Goal: Check status: Check status

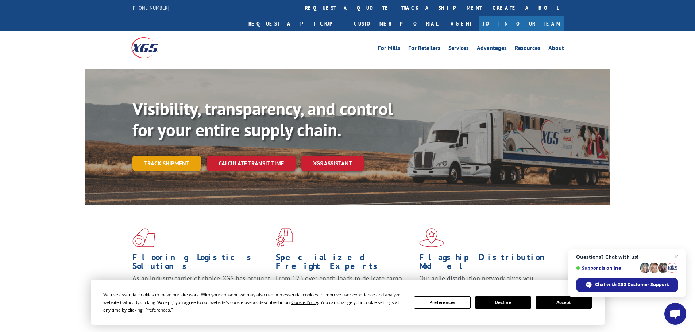
click at [180, 156] on link "Track shipment" at bounding box center [166, 163] width 69 height 15
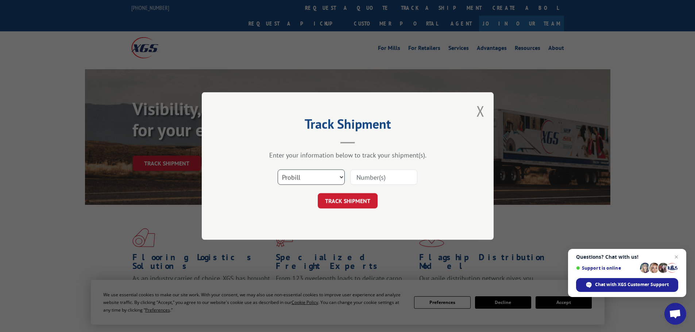
click at [323, 174] on select "Select category... Probill BOL PO" at bounding box center [311, 177] width 67 height 15
select select "po"
click at [278, 170] on select "Select category... Probill BOL PO" at bounding box center [311, 177] width 67 height 15
click at [389, 179] on input at bounding box center [383, 177] width 67 height 15
click at [373, 181] on input at bounding box center [383, 177] width 67 height 15
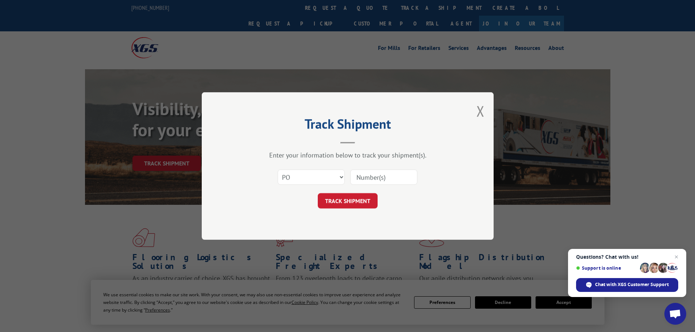
click at [357, 177] on input at bounding box center [383, 177] width 67 height 15
paste input "65464791"
type input "65464791"
click at [364, 200] on button "TRACK SHIPMENT" at bounding box center [348, 200] width 60 height 15
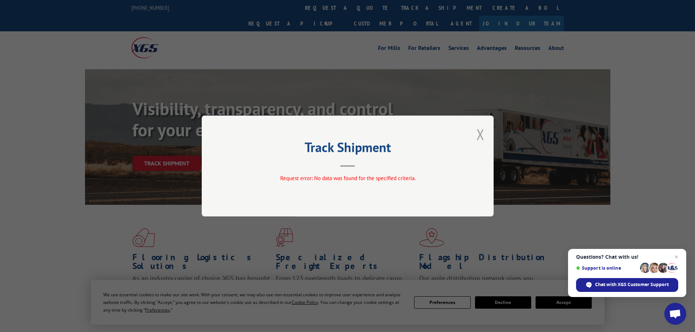
click at [482, 136] on button "Close modal" at bounding box center [480, 134] width 8 height 19
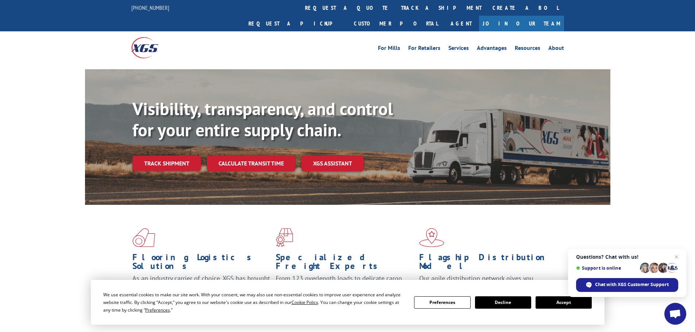
click at [83, 45] on div "For Mills For Retailers Services Advantages Resources About For Mills For Retai…" at bounding box center [347, 47] width 695 height 32
